Goal: Transaction & Acquisition: Purchase product/service

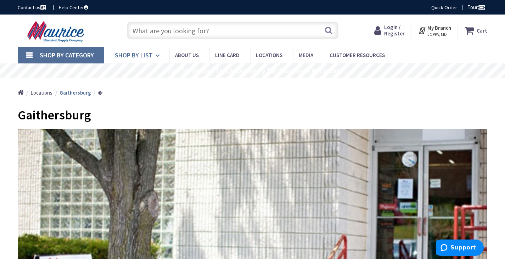
click at [153, 56] on link "Shop By List" at bounding box center [137, 55] width 66 height 16
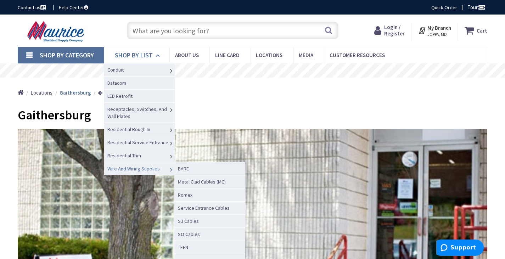
click at [129, 170] on span "Wire And Wiring Supplies" at bounding box center [133, 168] width 52 height 6
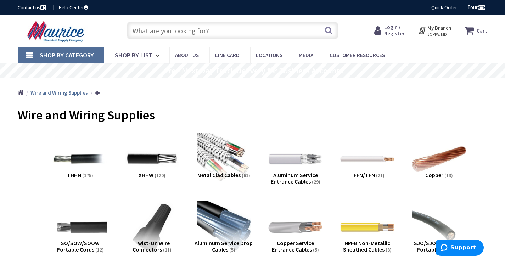
drag, startPoint x: 190, startPoint y: 28, endPoint x: 197, endPoint y: 32, distance: 7.6
click at [190, 28] on input "text" at bounding box center [233, 31] width 212 height 18
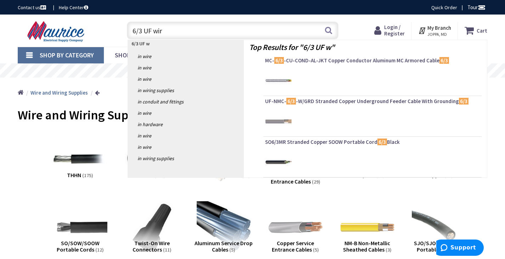
type input "6/3 UF wire"
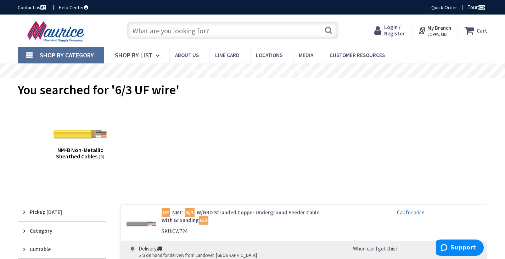
click at [159, 32] on input "text" at bounding box center [233, 31] width 212 height 18
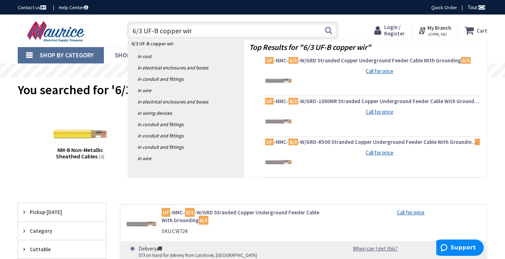
type input "6/3 UF-B copper wire"
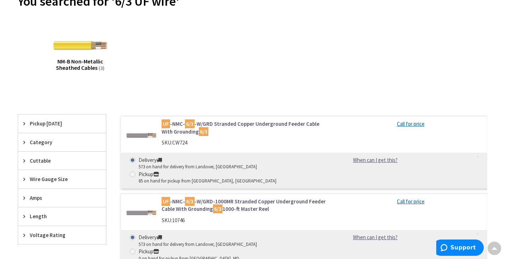
scroll to position [142, 0]
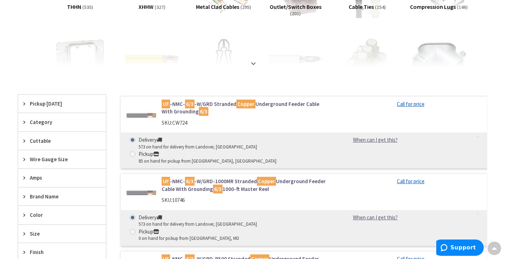
scroll to position [95, 0]
